Goal: Transaction & Acquisition: Obtain resource

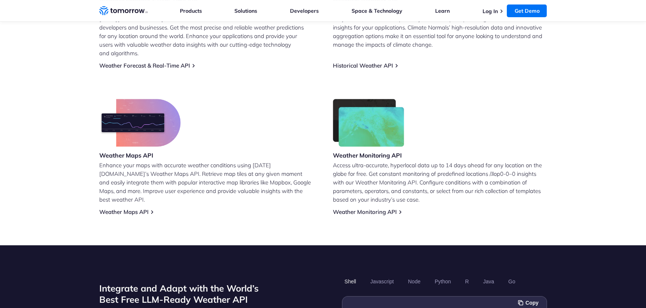
scroll to position [398, 0]
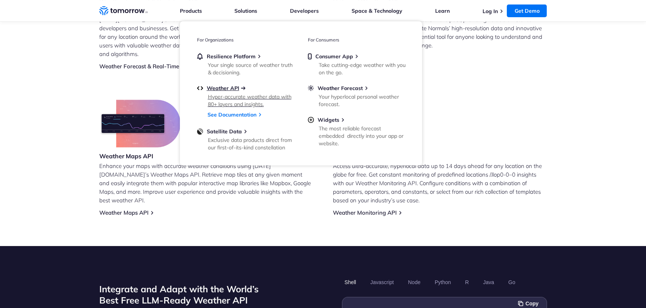
click at [229, 90] on span "Weather API" at bounding box center [223, 88] width 32 height 7
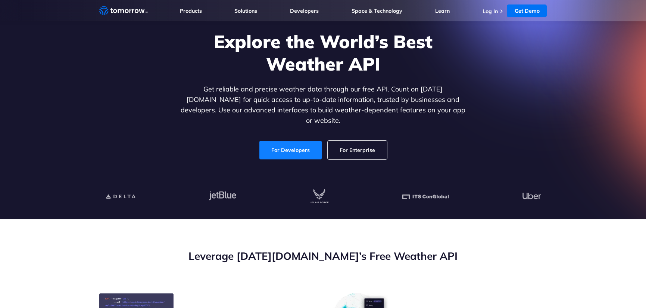
click at [294, 147] on link "For Developers" at bounding box center [290, 150] width 62 height 19
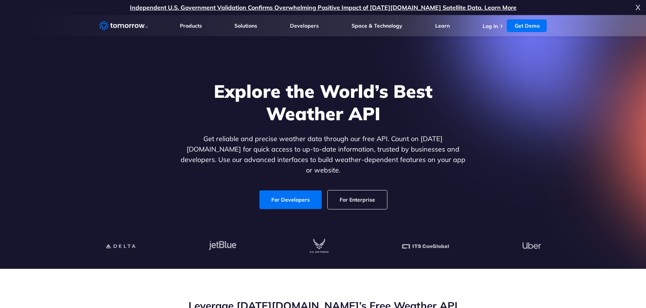
click at [480, 126] on div "Explore the World’s Best Weather API Get reliable and precise weather data thro…" at bounding box center [322, 144] width 459 height 159
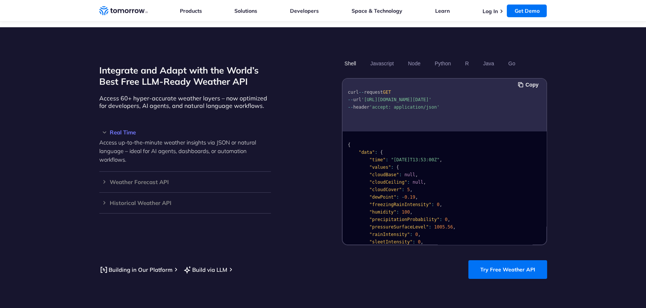
scroll to position [768, 0]
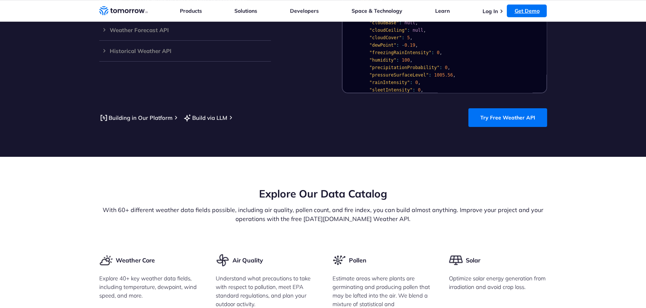
click at [525, 9] on link "Get Demo" at bounding box center [526, 10] width 40 height 13
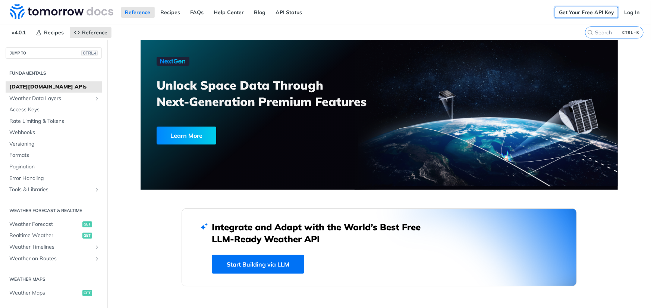
click at [584, 12] on link "Get Your Free API Key" at bounding box center [586, 12] width 63 height 11
